Goal: Task Accomplishment & Management: Manage account settings

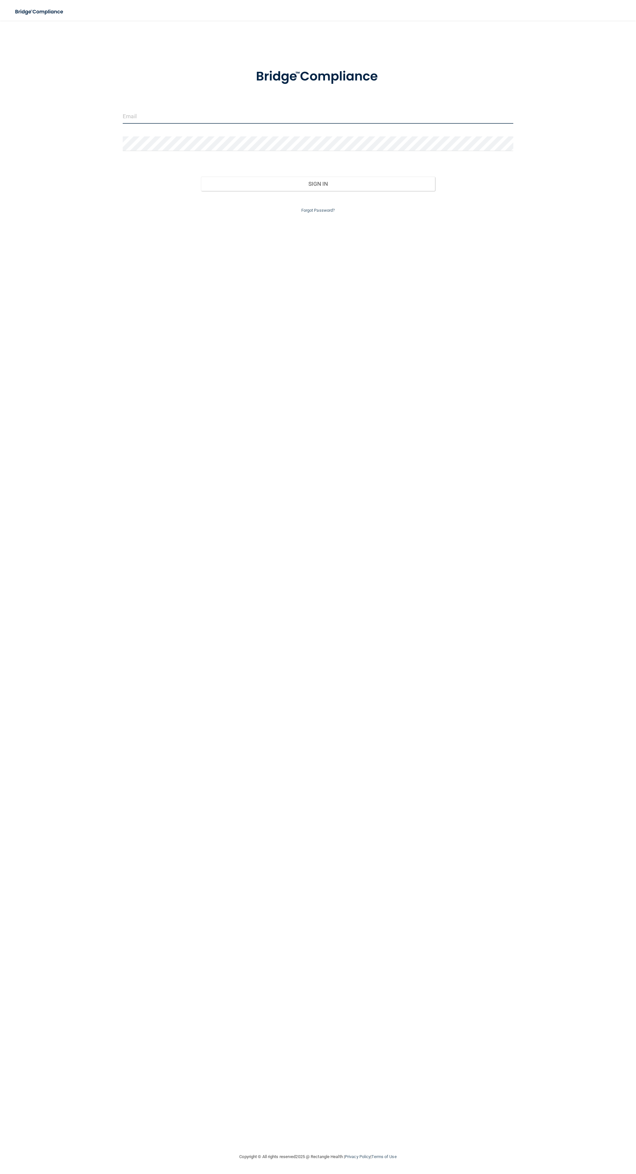
click at [283, 115] on input "email" at bounding box center [318, 116] width 391 height 15
type input "[EMAIL_ADDRESS][DOMAIN_NAME]"
click at [201, 177] on button "Sign In" at bounding box center [318, 184] width 235 height 14
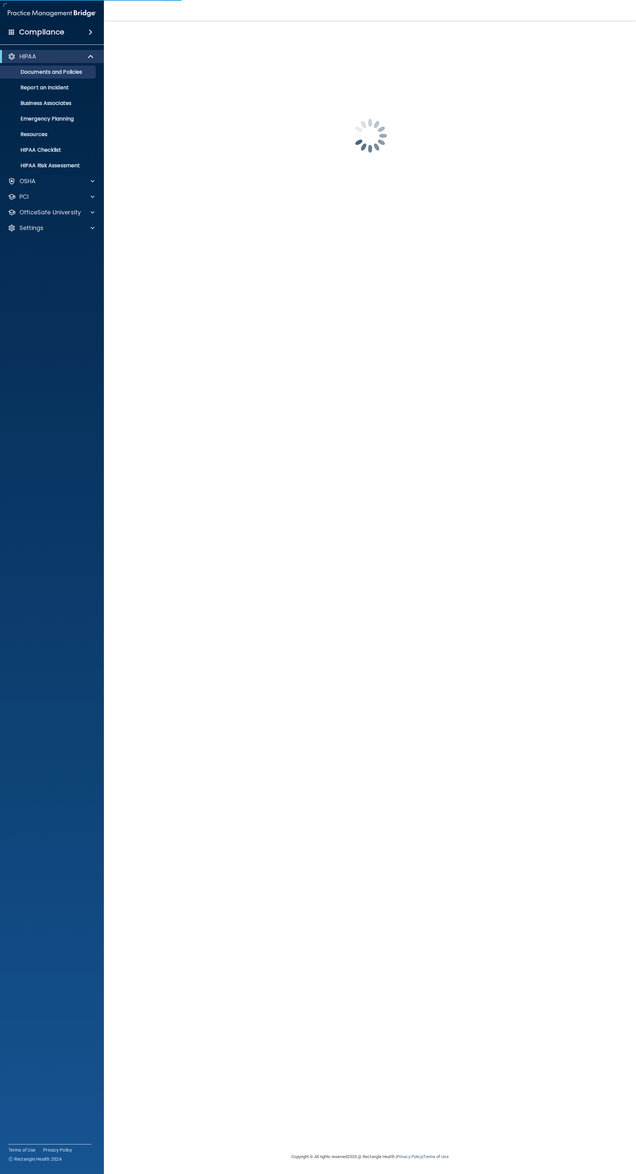
click at [334, 179] on div "[EMAIL_ADDRESS][DOMAIN_NAME] Password is required Invalid email/password. You d…" at bounding box center [370, 587] width 506 height 1120
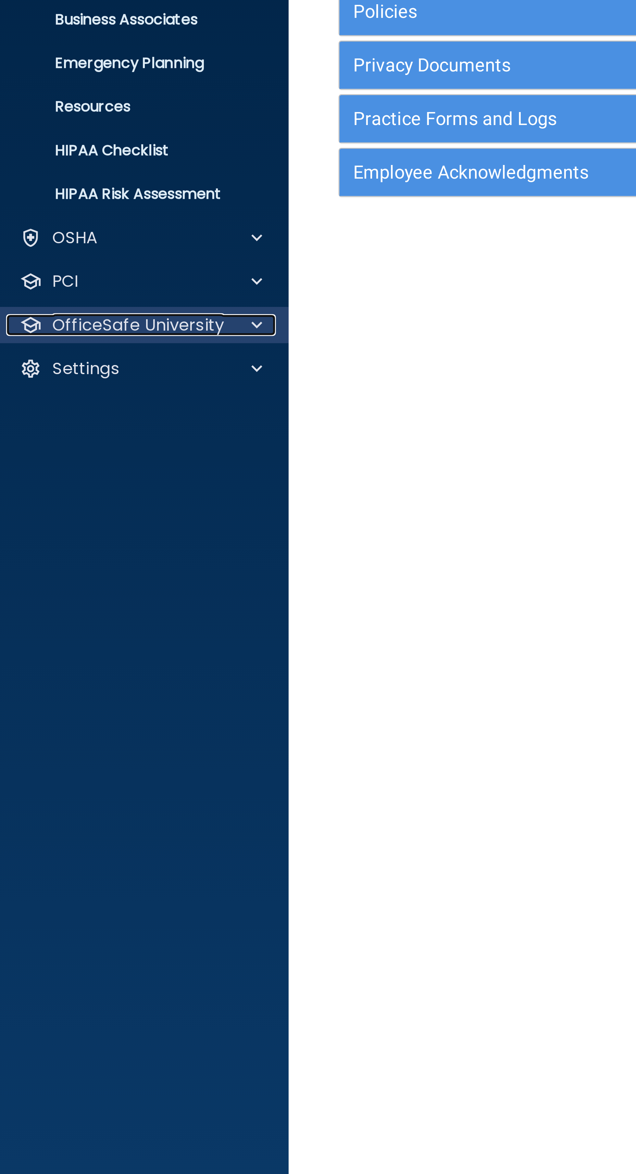
click at [89, 211] on div at bounding box center [91, 213] width 16 height 8
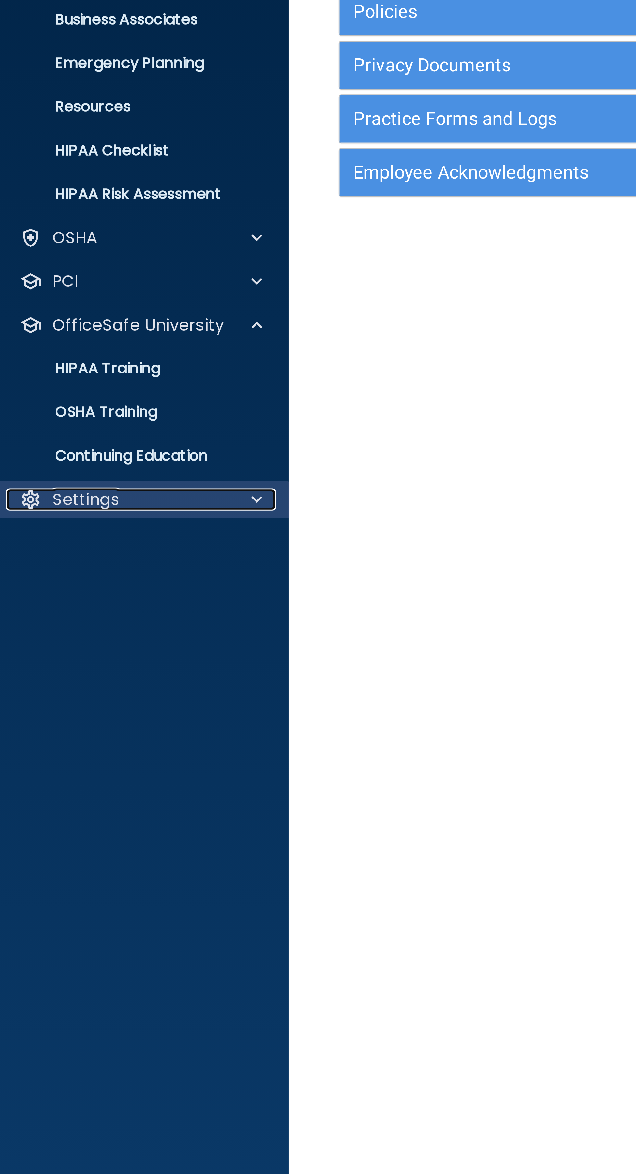
click at [92, 275] on span at bounding box center [93, 275] width 4 height 8
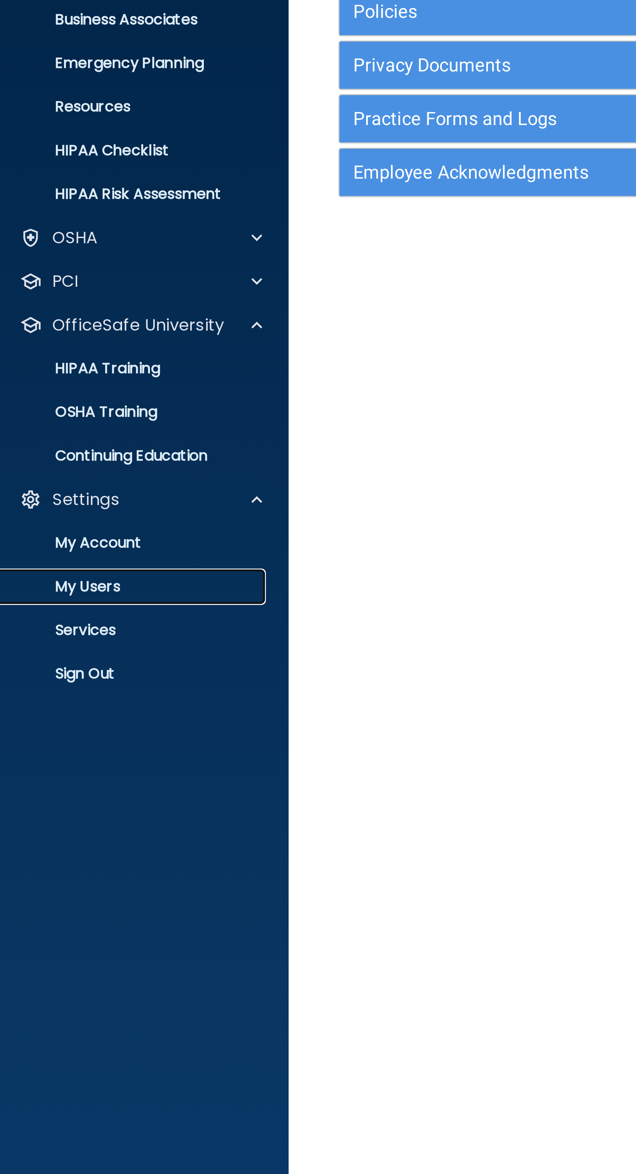
click at [37, 306] on p "My Users" at bounding box center [48, 306] width 89 height 6
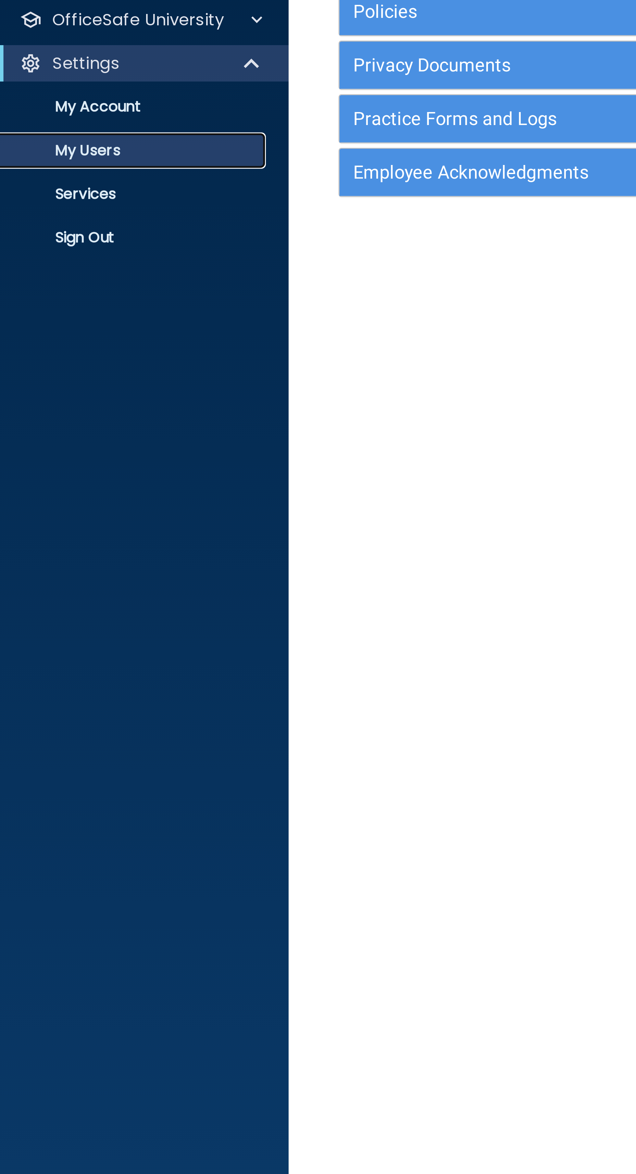
select select "20"
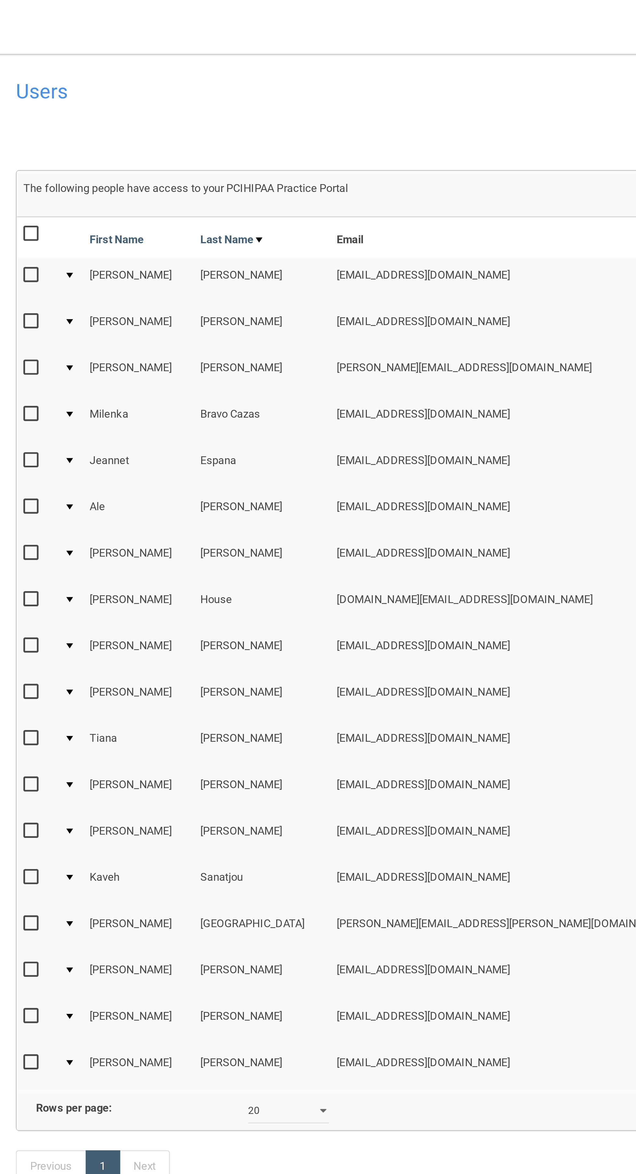
scroll to position [0, 2]
